Goal: Book appointment/travel/reservation

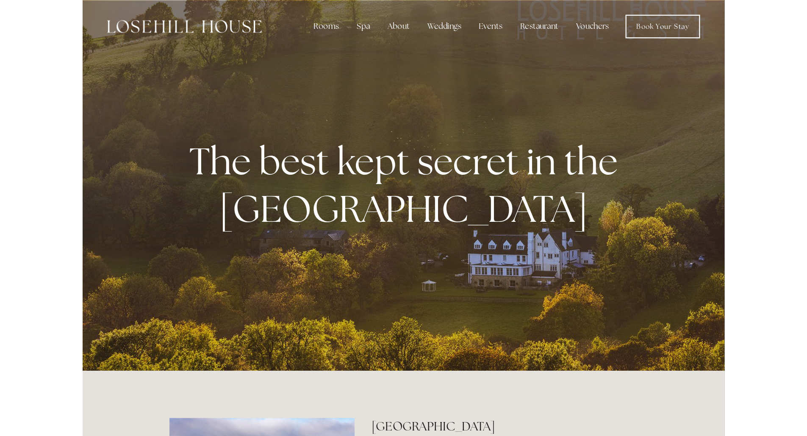
scroll to position [2, 0]
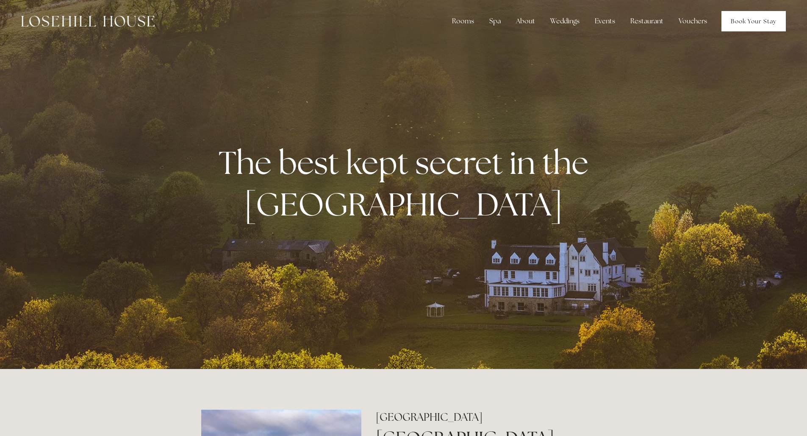
click at [554, 29] on link "Book Your Stay" at bounding box center [754, 21] width 64 height 20
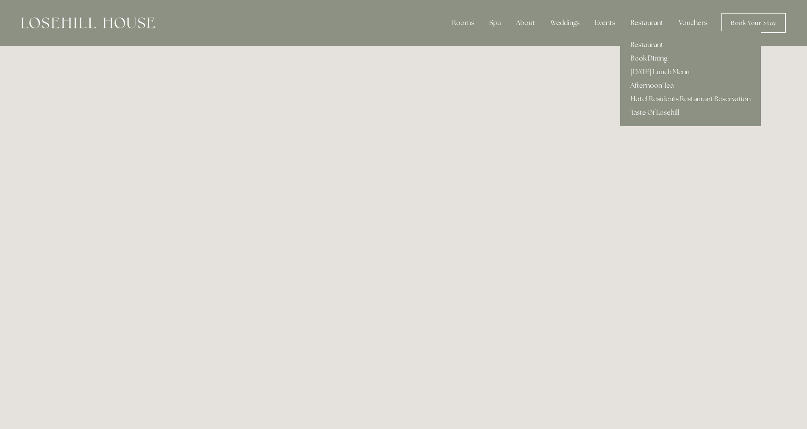
click at [647, 25] on div "Restaurant" at bounding box center [647, 22] width 47 height 17
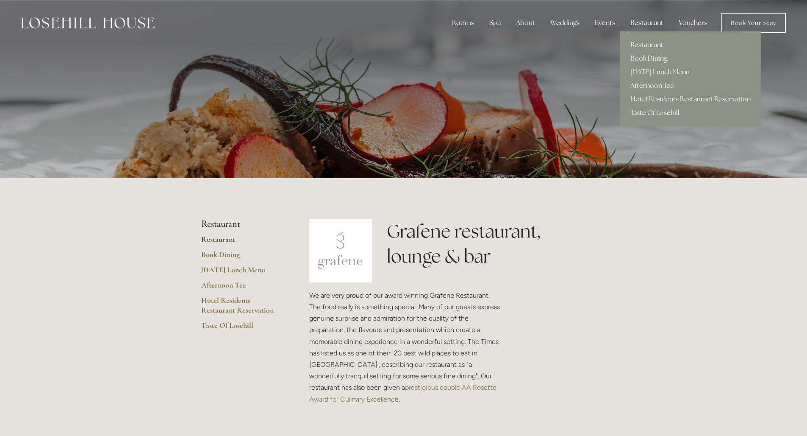
click at [642, 22] on div "Restaurant" at bounding box center [647, 22] width 47 height 17
click at [652, 56] on link "Book Dining" at bounding box center [690, 59] width 141 height 14
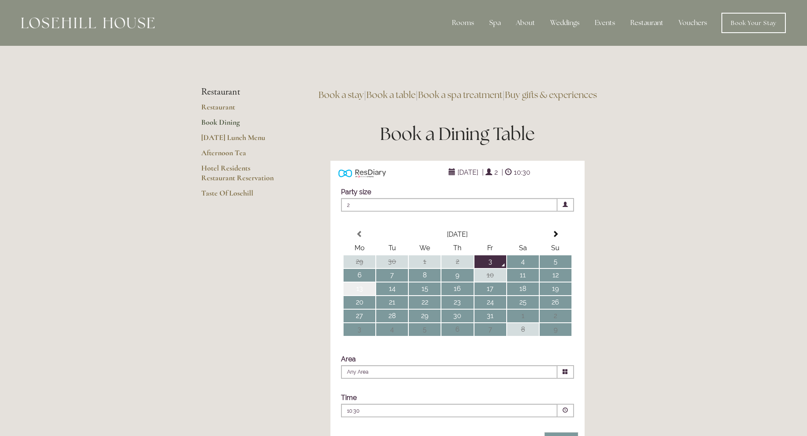
click at [357, 295] on td "13" at bounding box center [360, 288] width 32 height 13
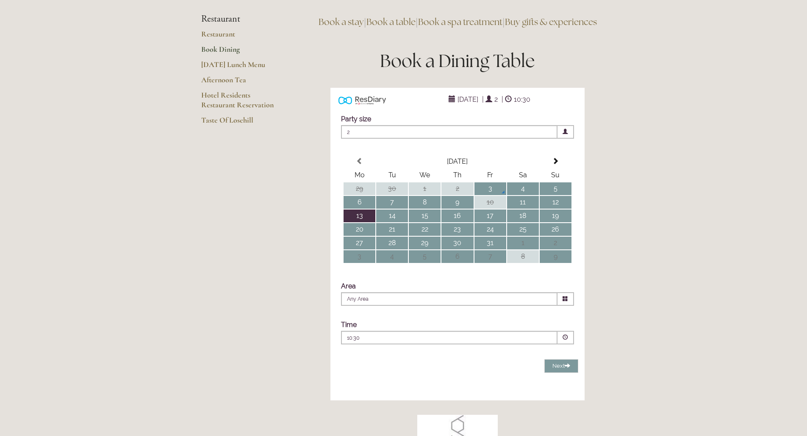
scroll to position [144, 0]
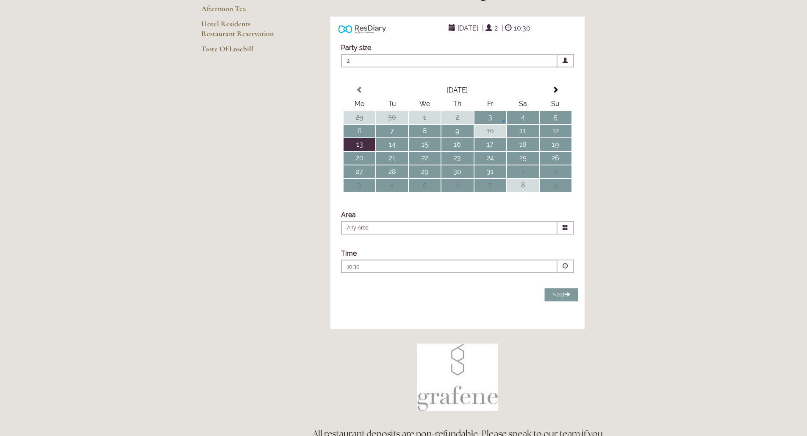
click at [569, 234] on span at bounding box center [566, 228] width 17 height 14
click at [402, 256] on li "Restaurant" at bounding box center [453, 250] width 225 height 11
type input "Restaurant"
click at [564, 269] on span at bounding box center [566, 266] width 6 height 6
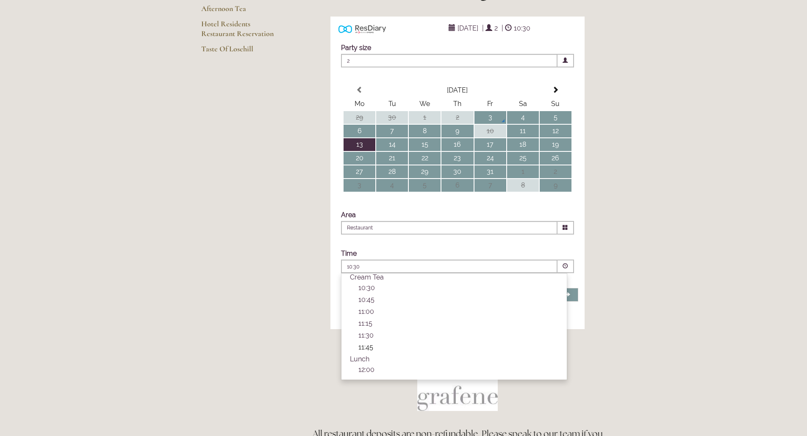
scroll to position [22, 0]
click at [377, 353] on p "12:00" at bounding box center [458, 349] width 200 height 8
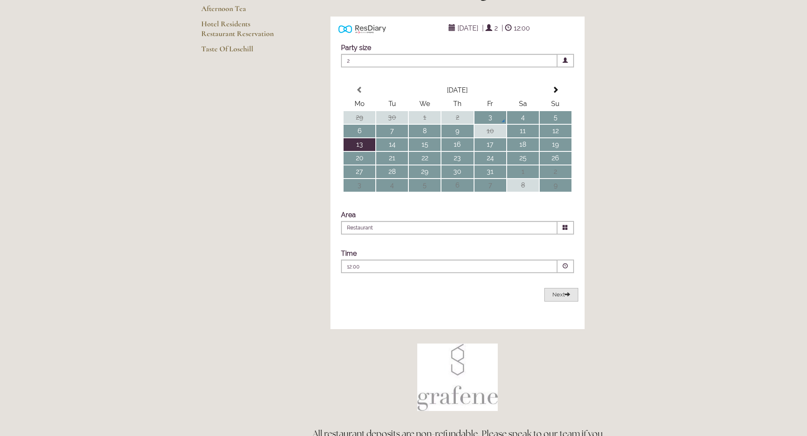
click at [554, 297] on span "Next" at bounding box center [561, 294] width 18 height 6
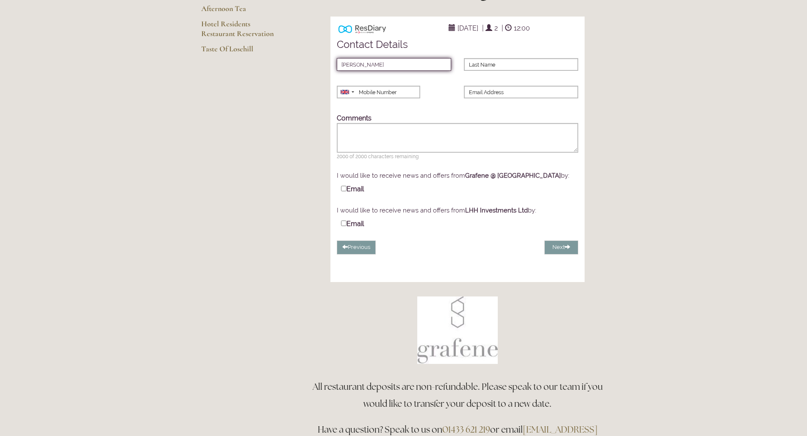
type input "[PERSON_NAME]"
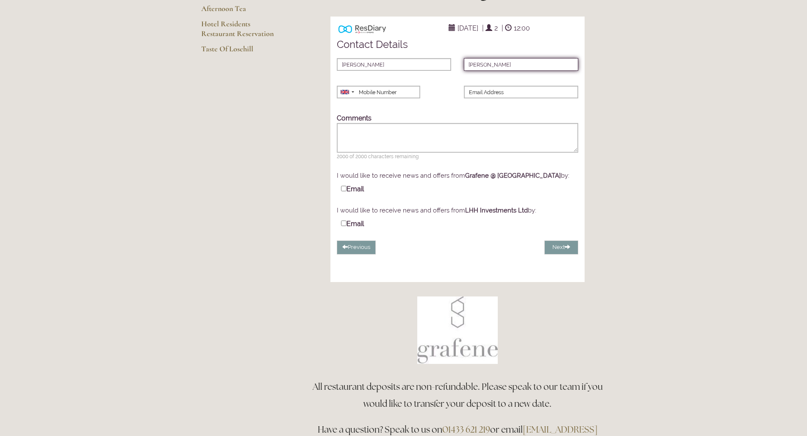
type input "[PERSON_NAME]"
type input "07812038195"
type input "[PERSON_NAME][EMAIL_ADDRESS][PERSON_NAME][DOMAIN_NAME]"
click at [345, 191] on input "Email" at bounding box center [344, 189] width 6 height 6
checkbox input "true"
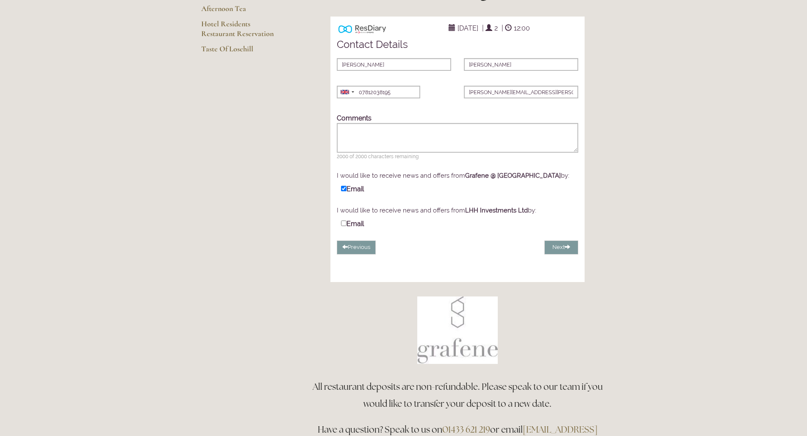
drag, startPoint x: 346, startPoint y: 236, endPoint x: 384, endPoint y: 236, distance: 37.7
click at [347, 228] on label "Email" at bounding box center [352, 223] width 23 height 9
click at [347, 226] on input "Email" at bounding box center [344, 223] width 6 height 6
checkbox input "true"
click at [569, 254] on button "Next" at bounding box center [561, 247] width 34 height 14
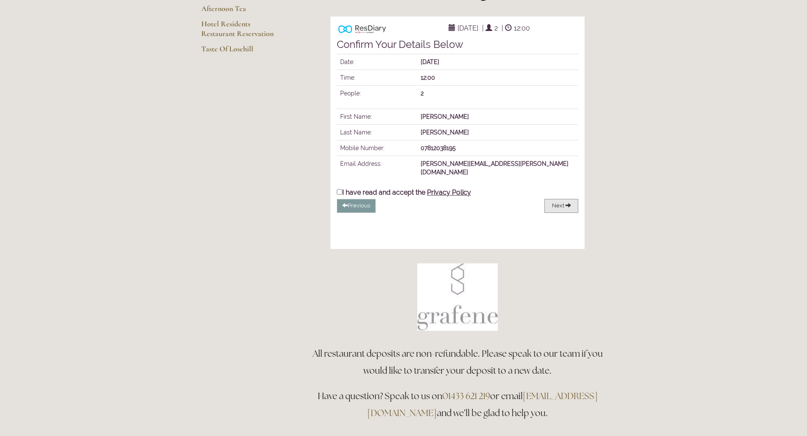
click at [566, 213] on button "Next" at bounding box center [561, 206] width 34 height 14
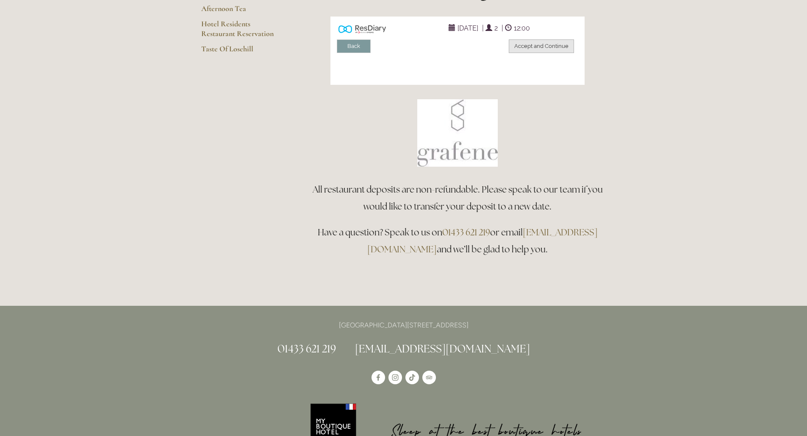
click at [523, 53] on button "Accept and Continue" at bounding box center [541, 46] width 65 height 14
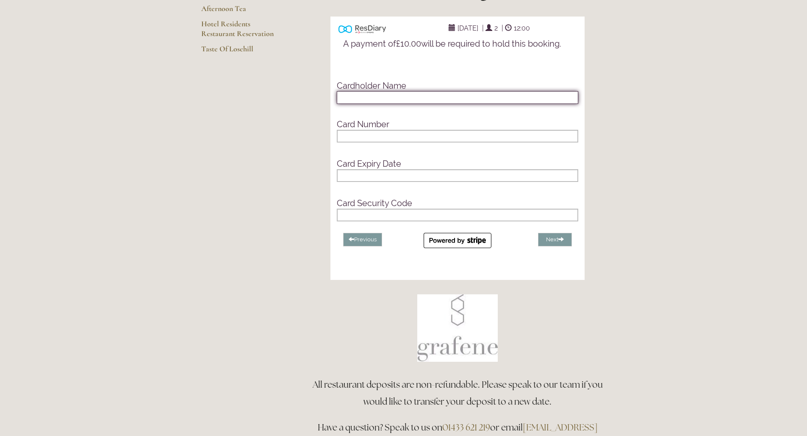
click at [435, 104] on input "text" at bounding box center [457, 97] width 241 height 13
click at [416, 104] on input "text" at bounding box center [457, 97] width 241 height 13
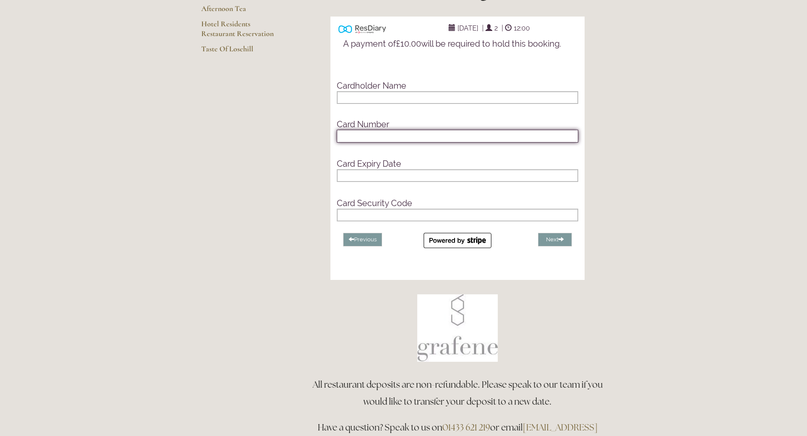
drag, startPoint x: 361, startPoint y: 94, endPoint x: 365, endPoint y: 97, distance: 5.3
click at [361, 94] on div "Cardholder Name" at bounding box center [457, 92] width 254 height 32
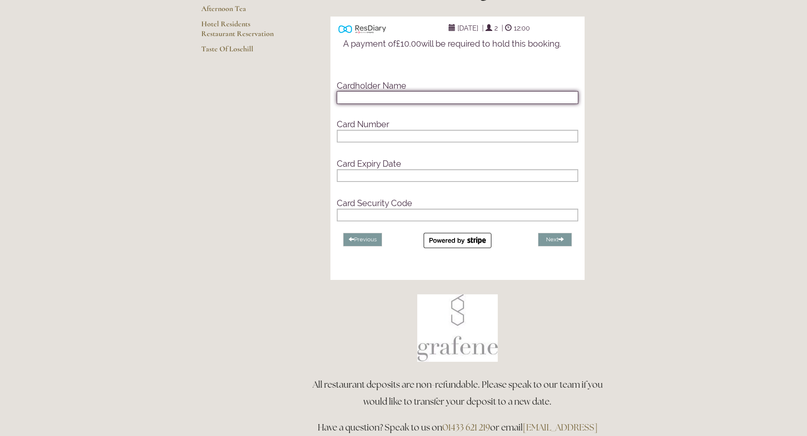
drag, startPoint x: 348, startPoint y: 108, endPoint x: 476, endPoint y: 126, distance: 129.2
click at [350, 104] on input "text" at bounding box center [457, 97] width 241 height 13
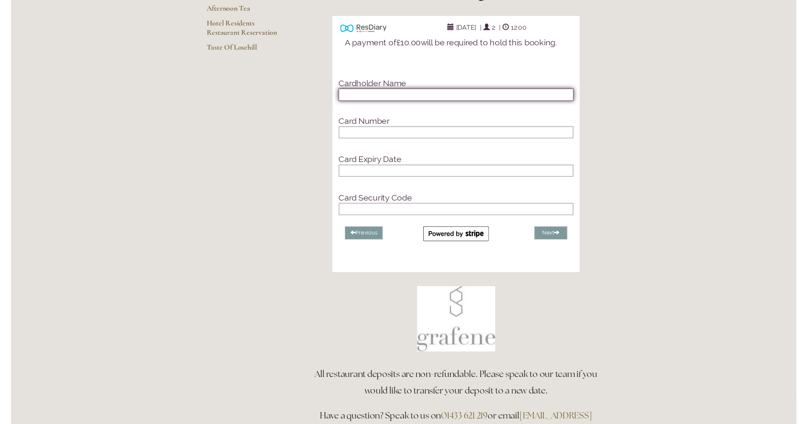
scroll to position [67, 0]
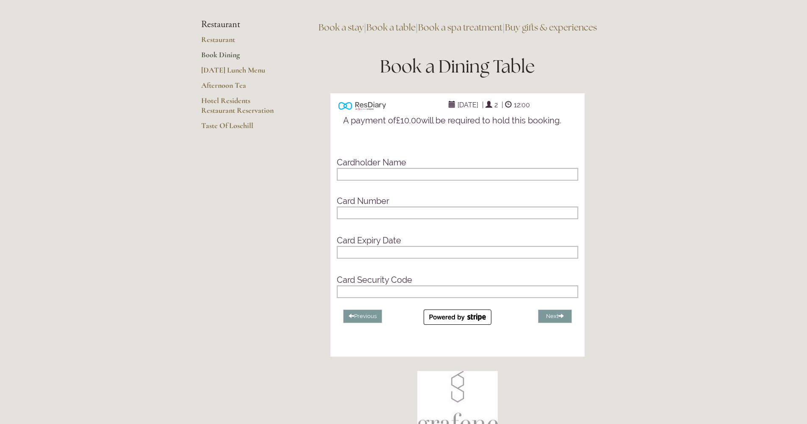
click at [377, 167] on h5 "Cardholder Name" at bounding box center [457, 162] width 241 height 9
click at [436, 167] on h5 "Cardholder Name" at bounding box center [457, 162] width 241 height 9
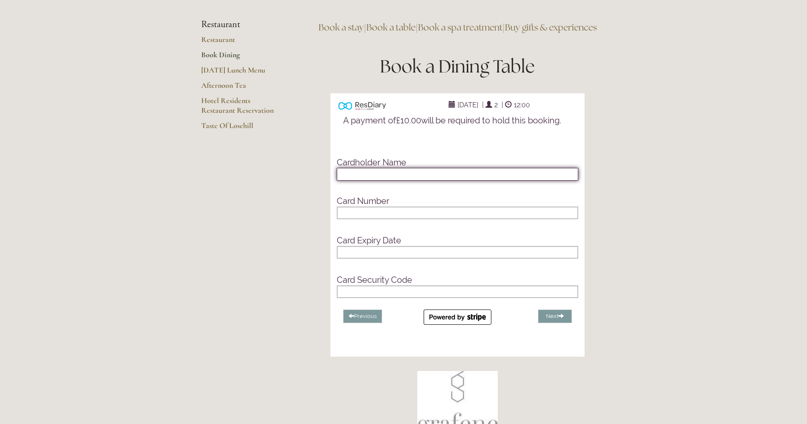
click at [416, 180] on input "text" at bounding box center [457, 174] width 241 height 13
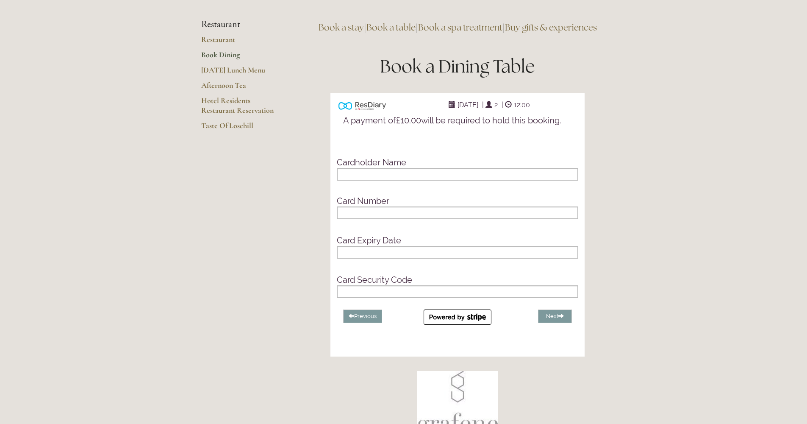
click at [417, 167] on h5 "Cardholder Name" at bounding box center [457, 162] width 241 height 9
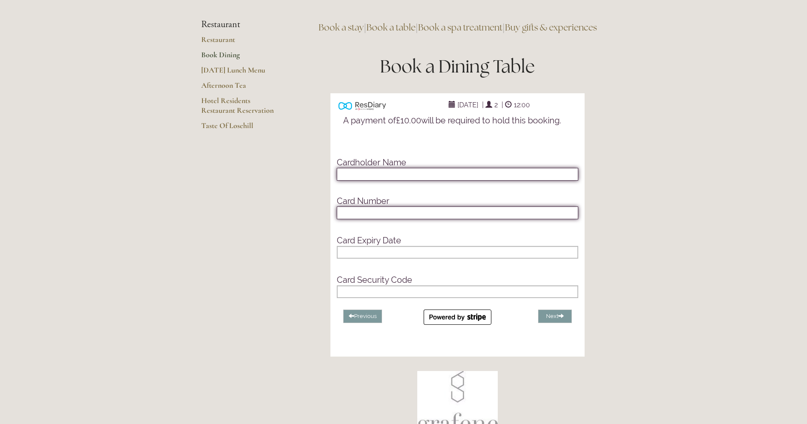
click at [375, 180] on input "text" at bounding box center [457, 174] width 241 height 13
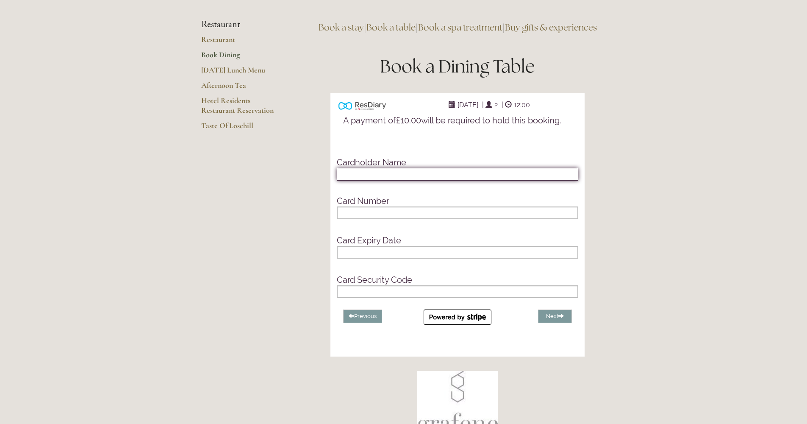
type input "J"
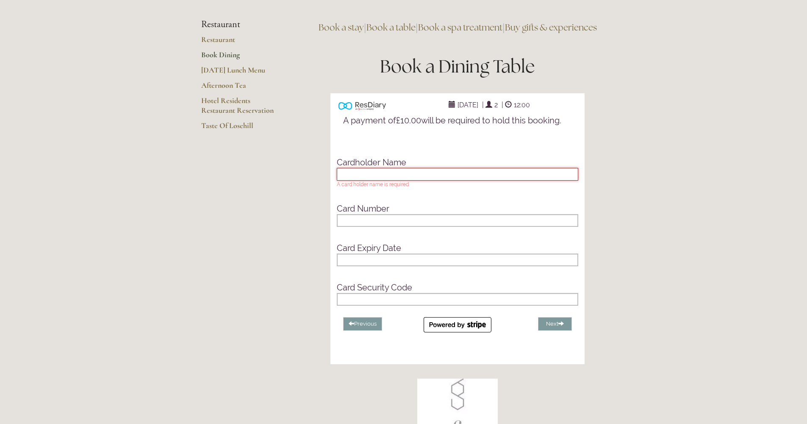
type input "J"
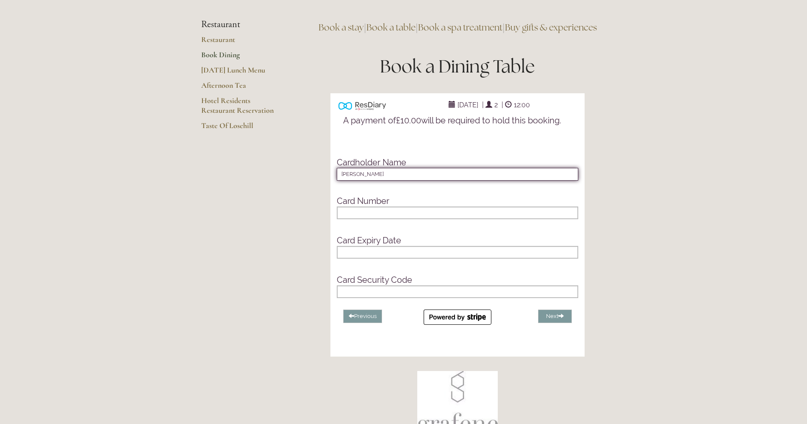
type input "[PERSON_NAME]"
